Goal: Task Accomplishment & Management: Use online tool/utility

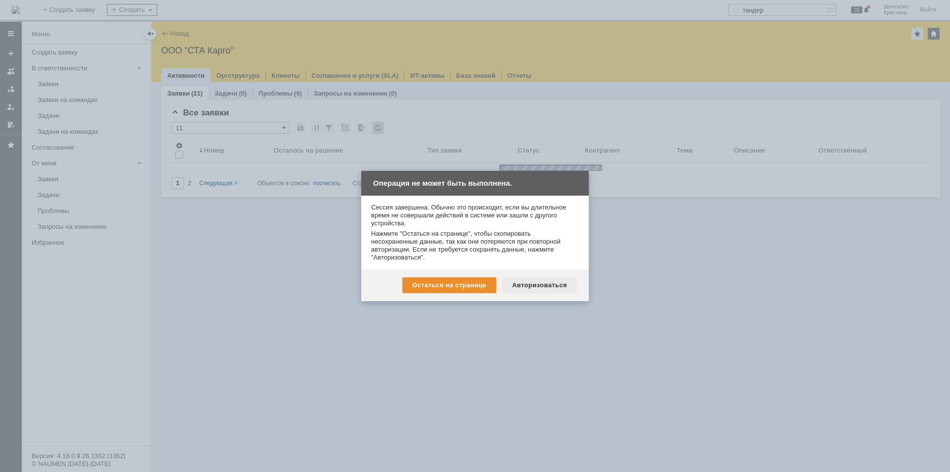
click at [563, 290] on div "Авторизоваться" at bounding box center [539, 285] width 75 height 16
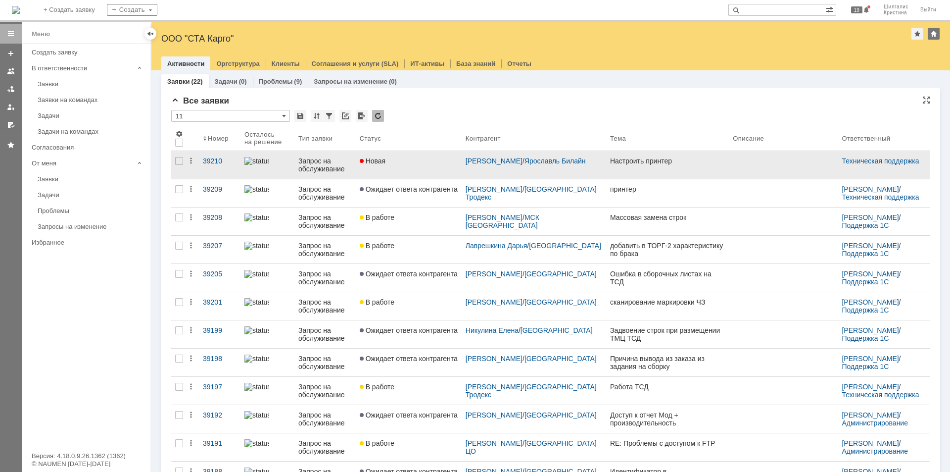
click at [413, 163] on div "Новая" at bounding box center [409, 161] width 98 height 8
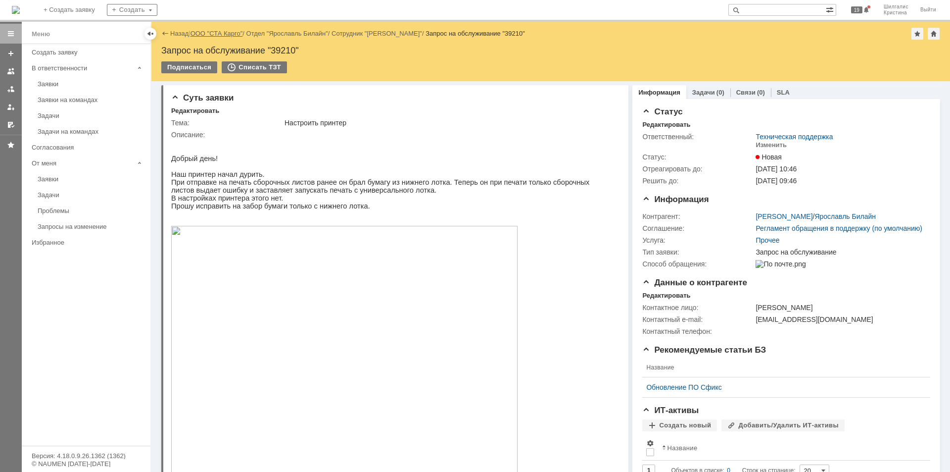
click at [232, 33] on link "ООО "СТА Карго"" at bounding box center [217, 33] width 52 height 7
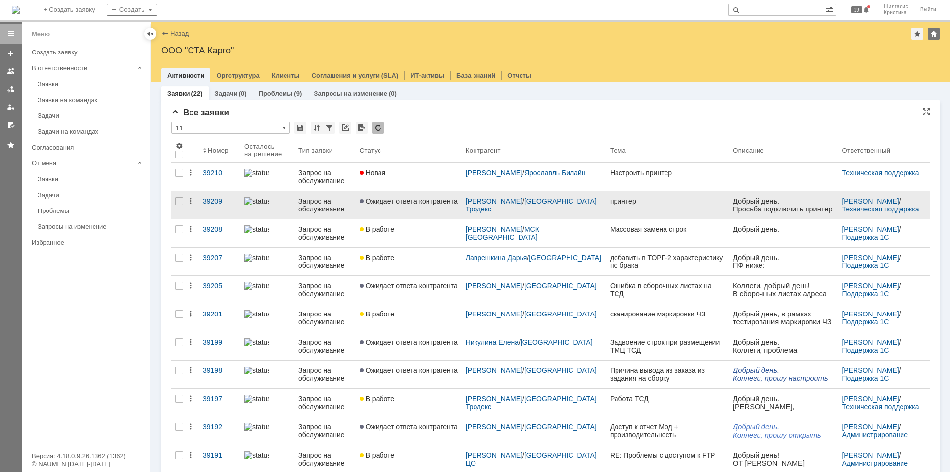
click at [397, 197] on span "Ожидает ответа контрагента" at bounding box center [409, 201] width 98 height 8
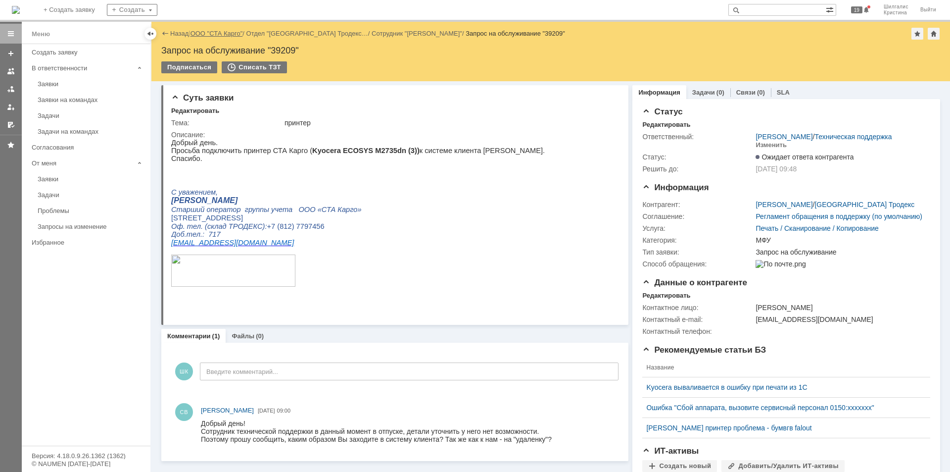
click at [207, 31] on link "ООО "СТА Карго"" at bounding box center [217, 33] width 52 height 7
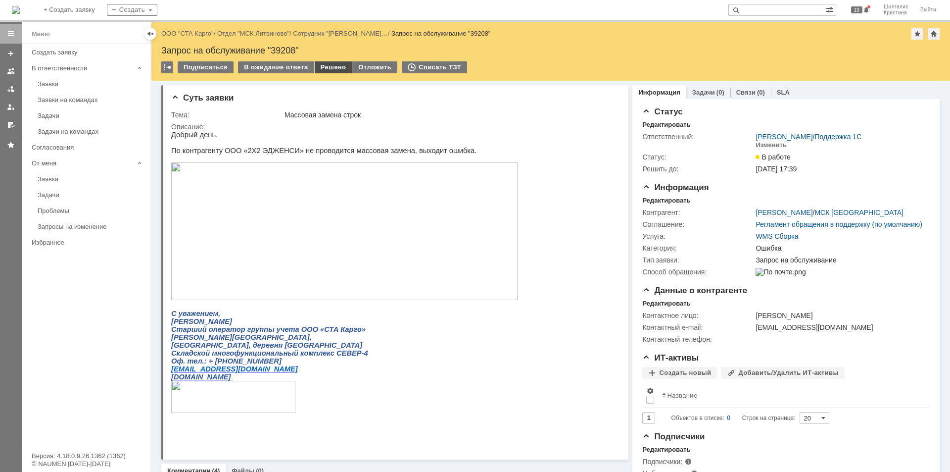
click at [323, 65] on div "Решено" at bounding box center [334, 67] width 38 height 12
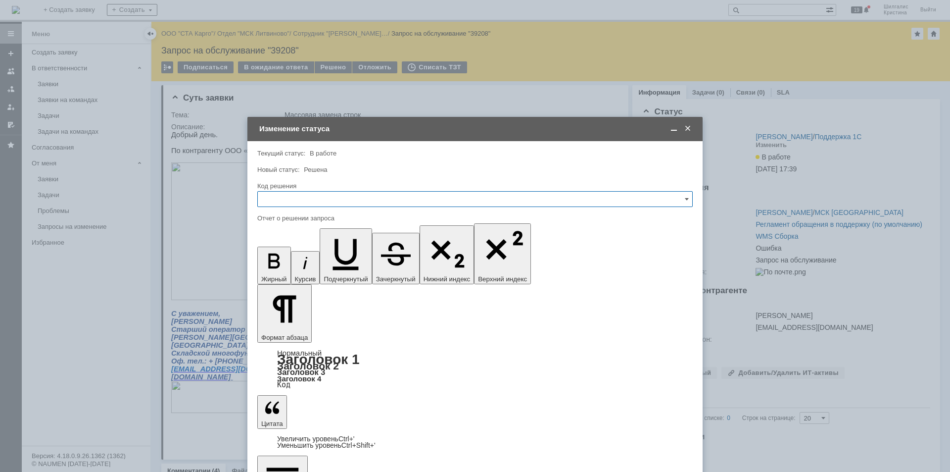
click at [321, 201] on input "text" at bounding box center [475, 199] width 436 height 16
click at [285, 333] on span "Решено" at bounding box center [475, 332] width 423 height 8
type input "Решено"
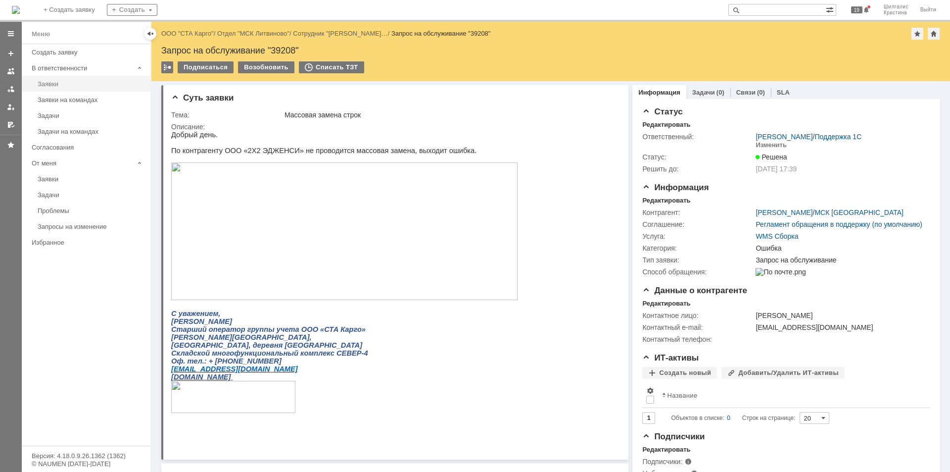
click at [70, 81] on div "Заявки" at bounding box center [91, 83] width 107 height 7
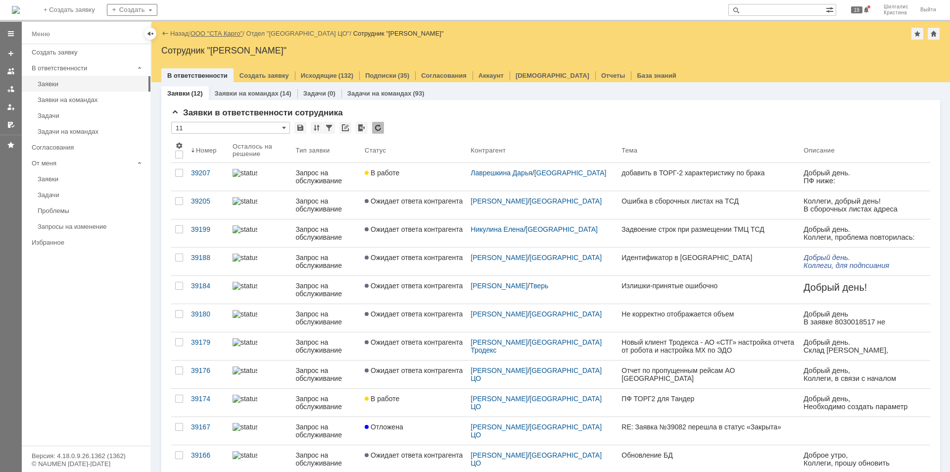
click at [228, 31] on link "ООО "СТА Карго"" at bounding box center [217, 33] width 52 height 7
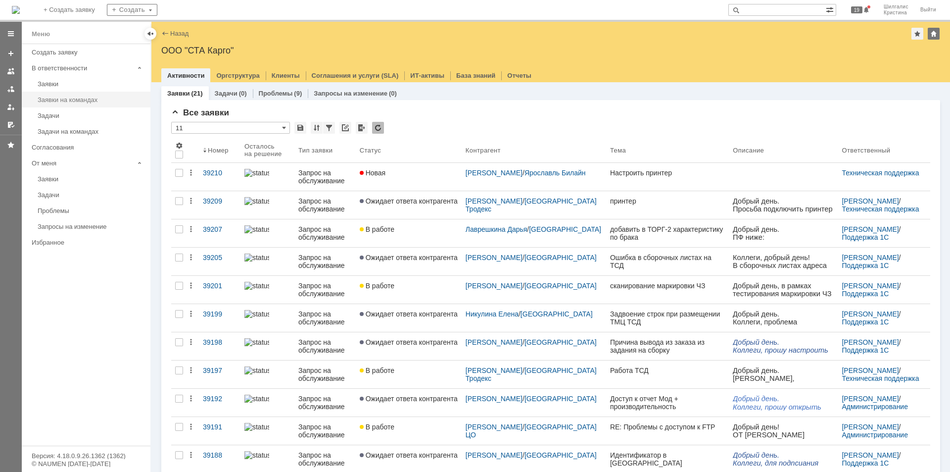
click at [76, 98] on div "Заявки на командах" at bounding box center [91, 99] width 107 height 7
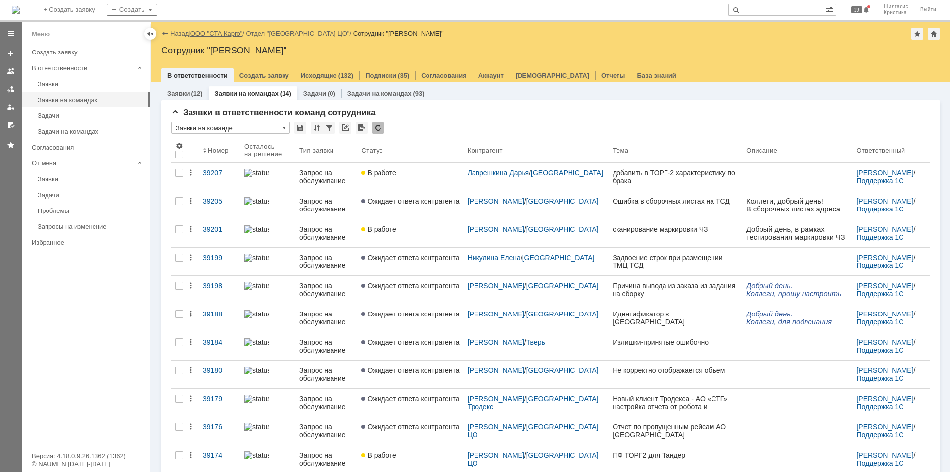
click at [228, 32] on link "ООО "СТА Карго"" at bounding box center [217, 33] width 52 height 7
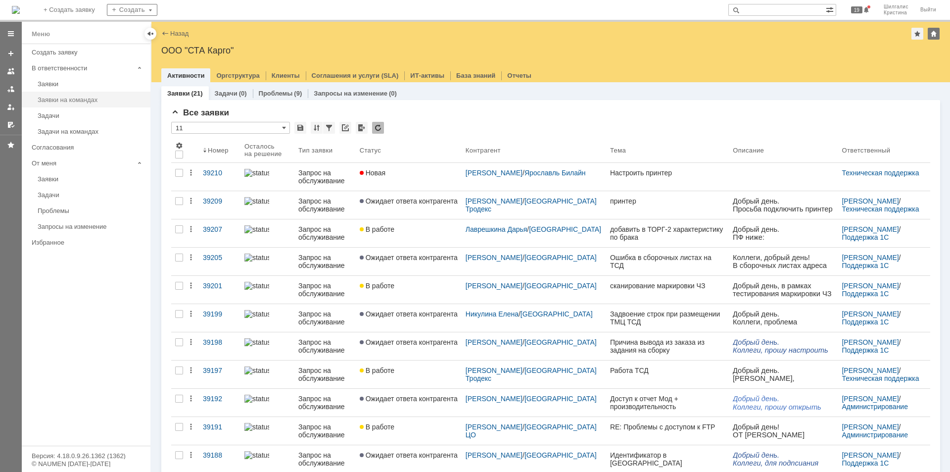
click at [82, 97] on div "Заявки на командах" at bounding box center [91, 99] width 107 height 7
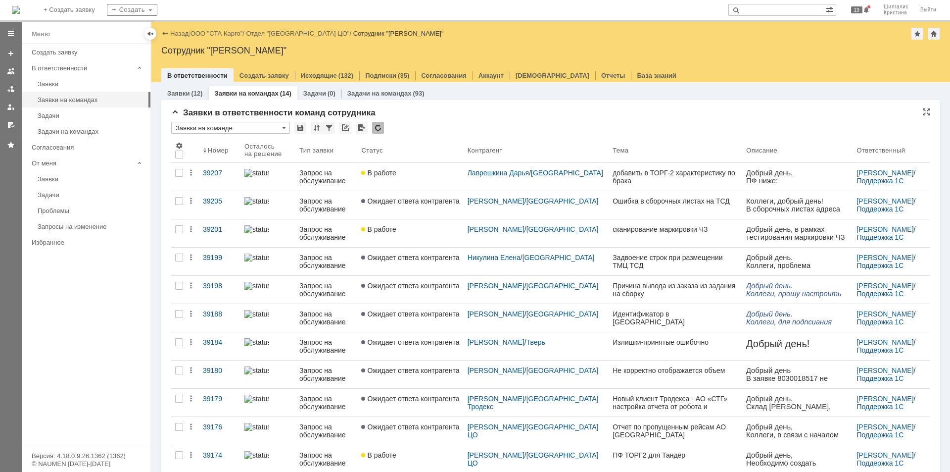
click at [509, 112] on div "Заявки в ответственности команд сотрудника" at bounding box center [550, 113] width 759 height 10
drag, startPoint x: 509, startPoint y: 112, endPoint x: 479, endPoint y: 106, distance: 30.4
click at [479, 106] on div "Заявки в ответственности команд сотрудника * Заявки на команде Результаты поиск…" at bounding box center [550, 341] width 779 height 482
click at [226, 33] on link "ООО "СТА Карго"" at bounding box center [217, 33] width 52 height 7
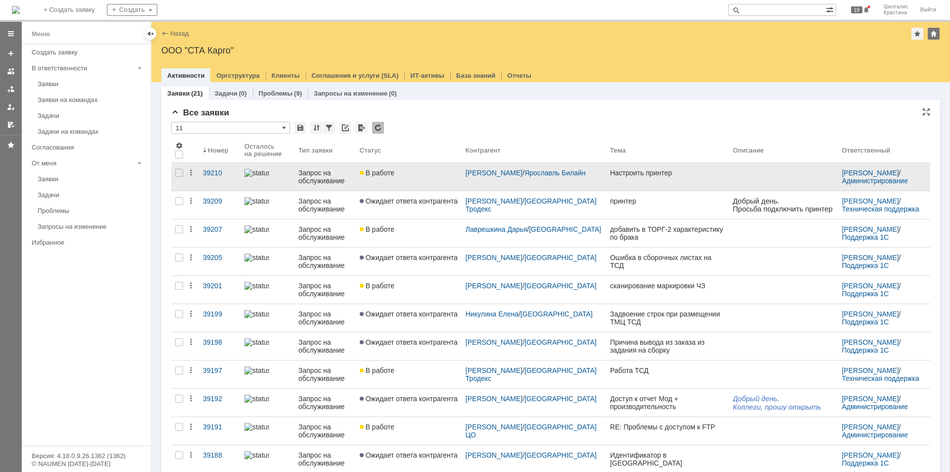
click at [401, 180] on link "В работе" at bounding box center [409, 177] width 106 height 28
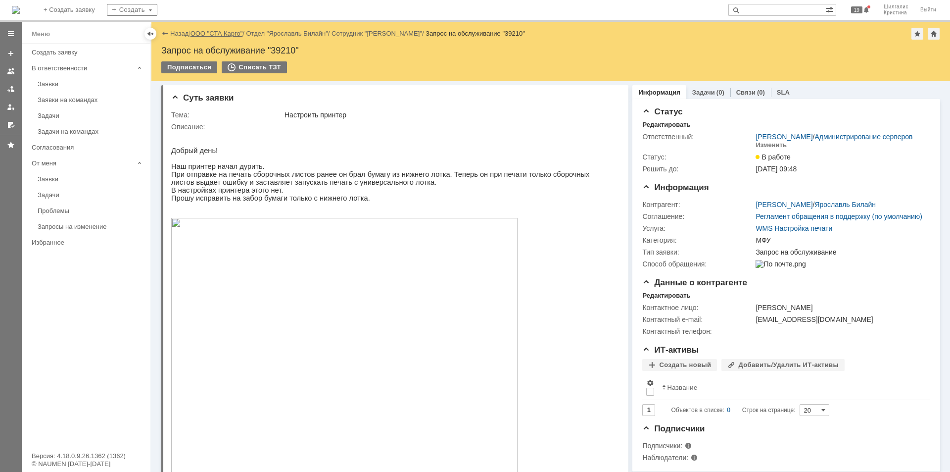
click at [213, 33] on link "ООО "СТА Карго"" at bounding box center [217, 33] width 52 height 7
